Goal: Task Accomplishment & Management: Use online tool/utility

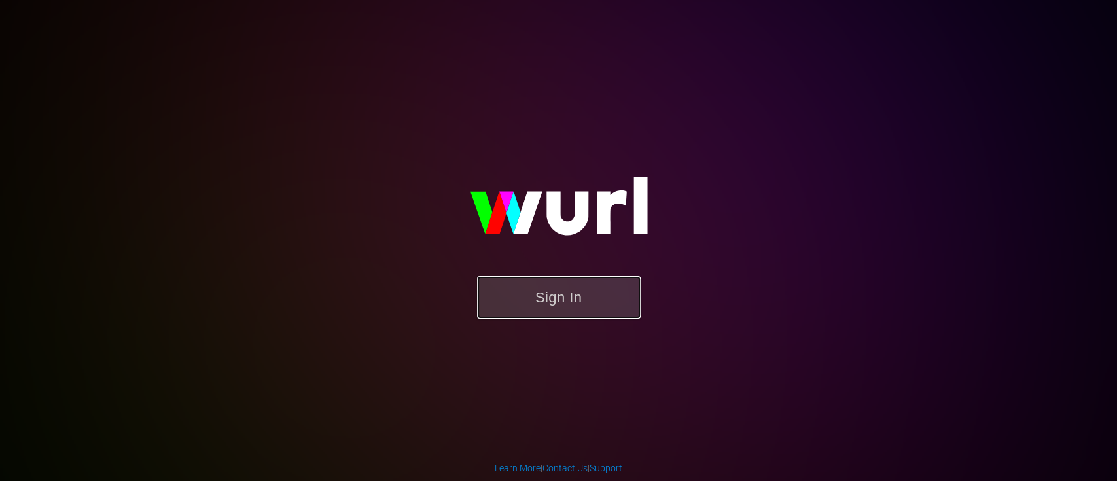
click at [528, 282] on button "Sign In" at bounding box center [559, 297] width 164 height 43
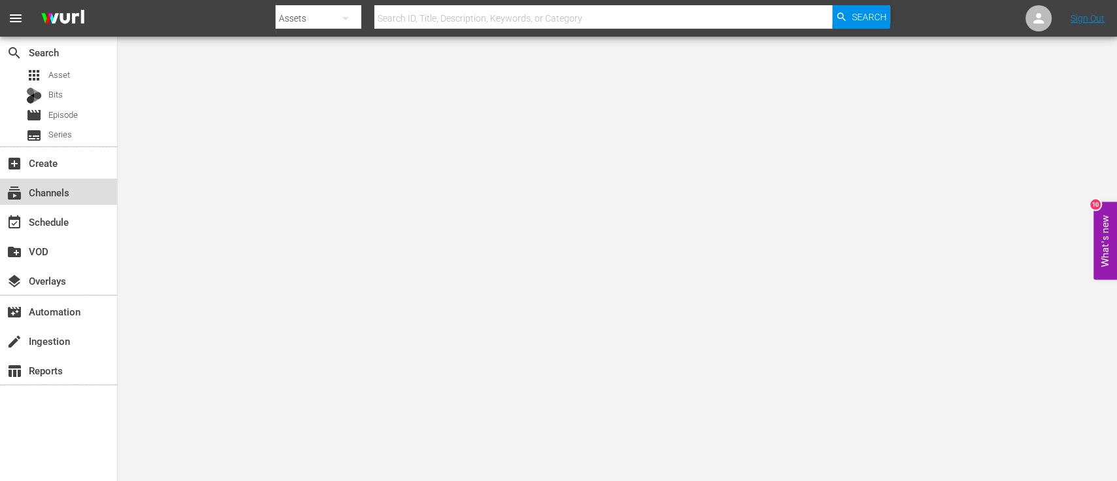
click at [67, 191] on div "subscriptions Channels" at bounding box center [36, 191] width 73 height 12
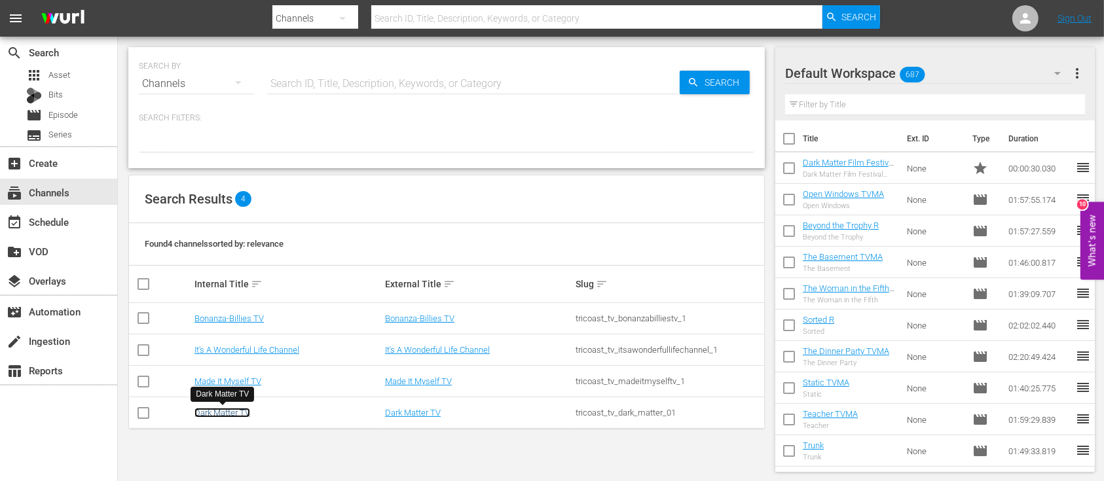
click at [250, 412] on link "Dark Matter TV" at bounding box center [222, 413] width 56 height 10
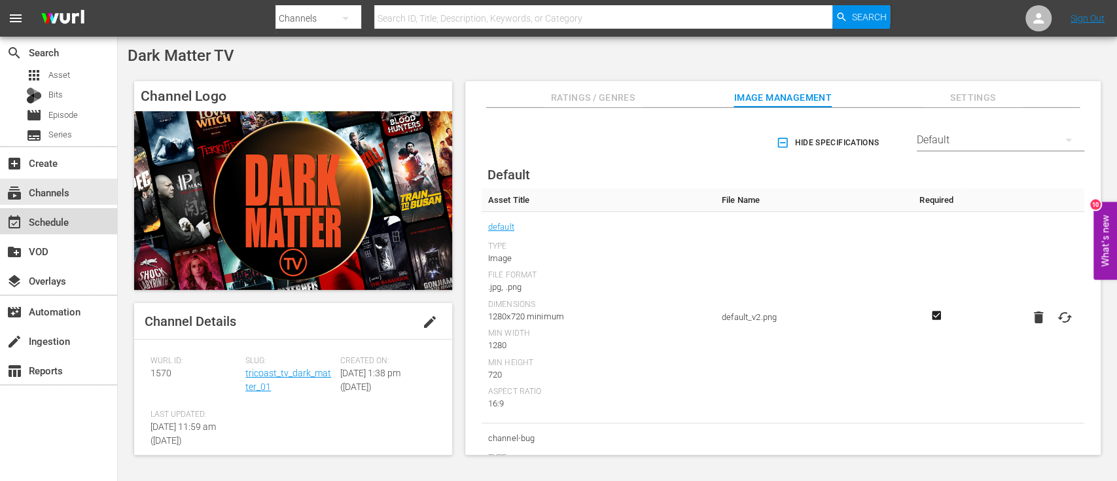
click at [58, 226] on div "event_available Schedule" at bounding box center [36, 220] width 73 height 12
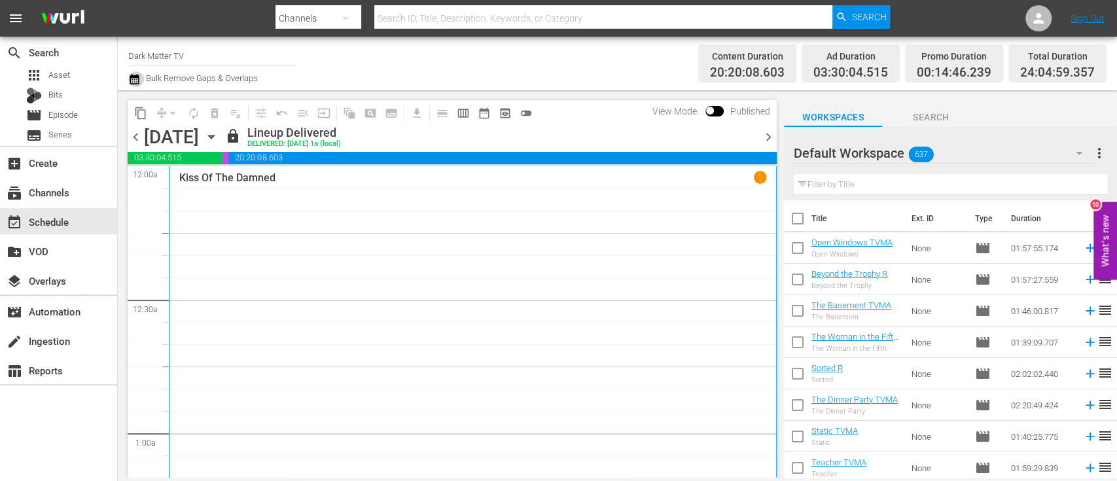
click at [135, 81] on icon "button" at bounding box center [134, 79] width 12 height 16
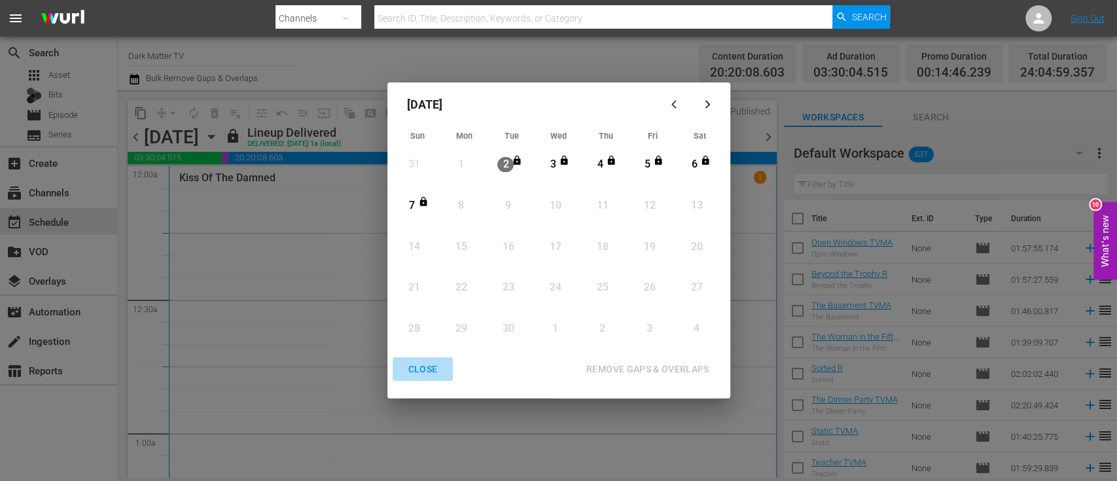
click at [424, 370] on div "CLOSE" at bounding box center [423, 369] width 50 height 16
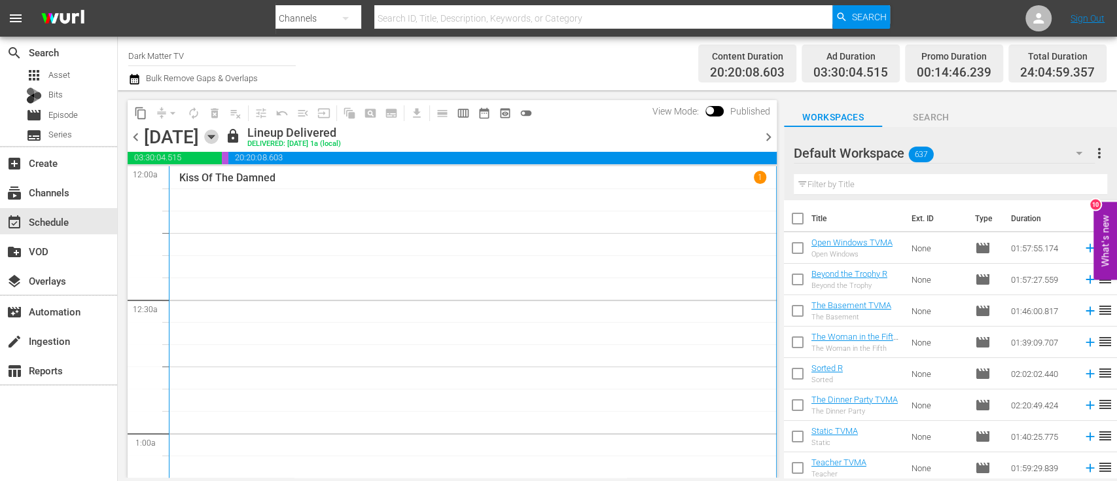
click at [219, 134] on icon "button" at bounding box center [211, 137] width 14 height 14
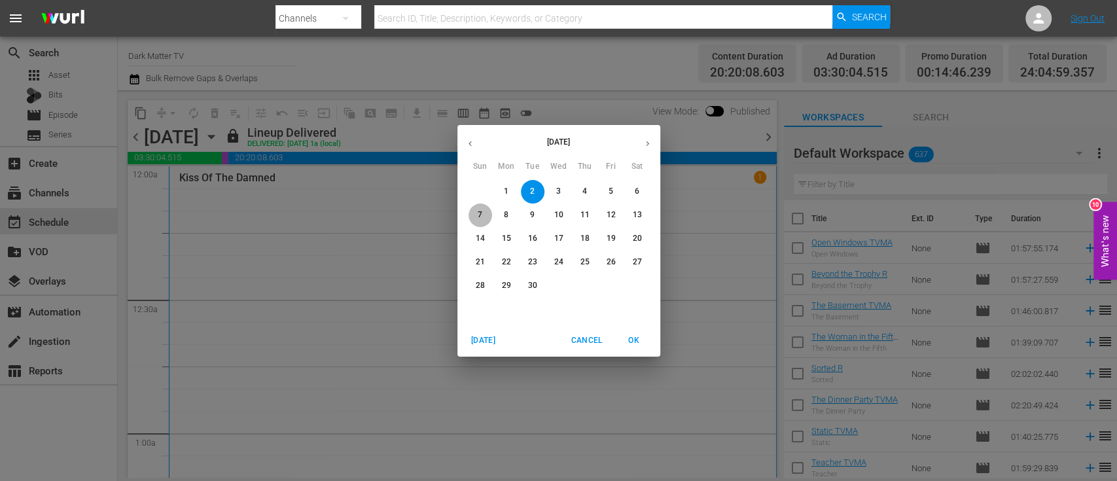
click at [481, 216] on p "7" at bounding box center [480, 214] width 5 height 11
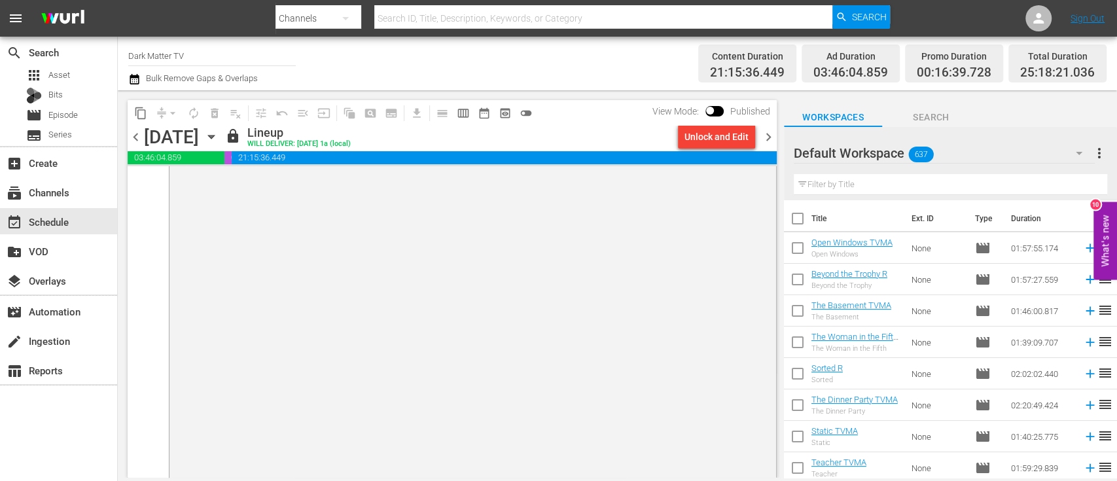
scroll to position [6645, 0]
click at [770, 135] on span "chevron_right" at bounding box center [769, 137] width 16 height 16
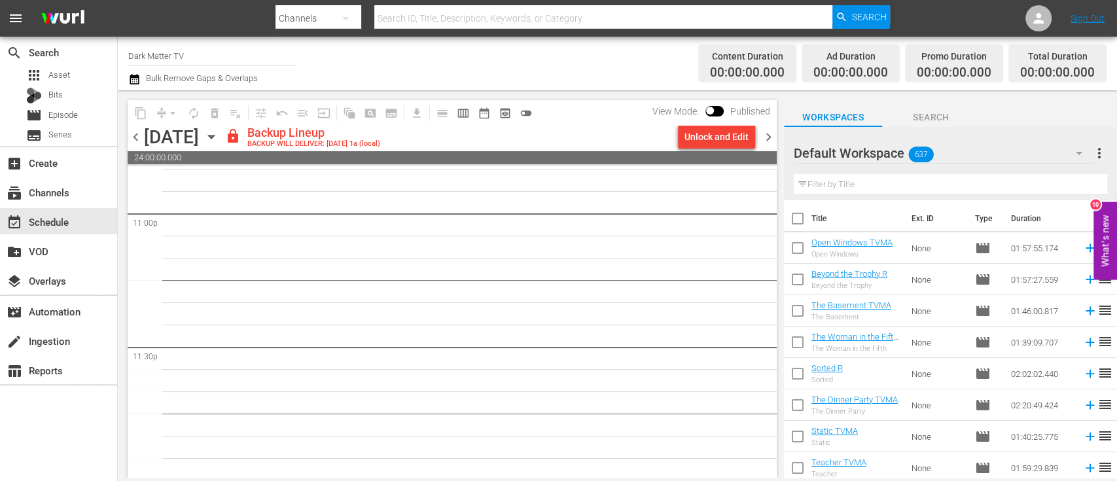
scroll to position [6098, 0]
